Goal: Entertainment & Leisure: Consume media (video, audio)

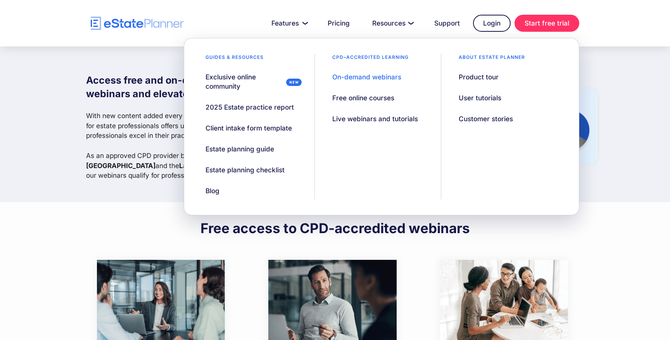
click at [355, 76] on div "On-demand webinars" at bounding box center [366, 76] width 69 height 9
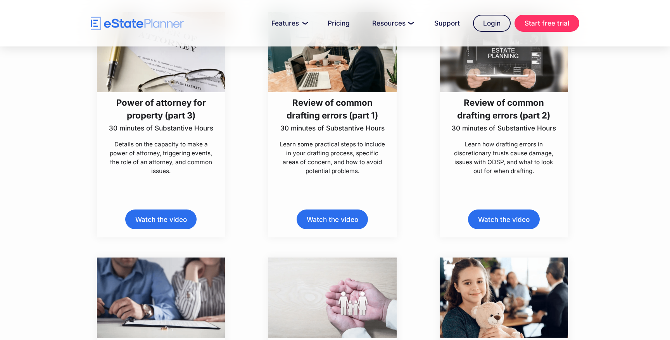
scroll to position [3689, 0]
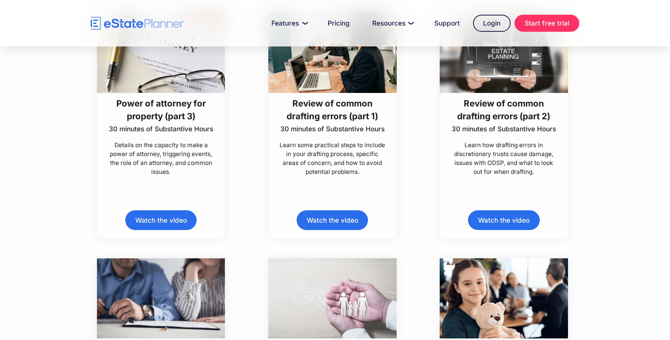
click at [507, 218] on link "Watch the video" at bounding box center [503, 220] width 71 height 20
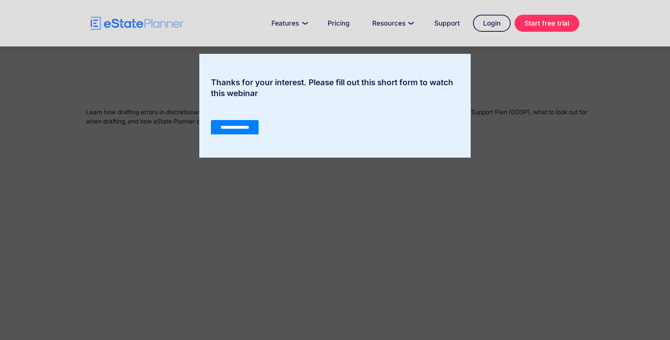
click at [229, 126] on input "**********" at bounding box center [235, 127] width 48 height 15
